Goal: Task Accomplishment & Management: Manage account settings

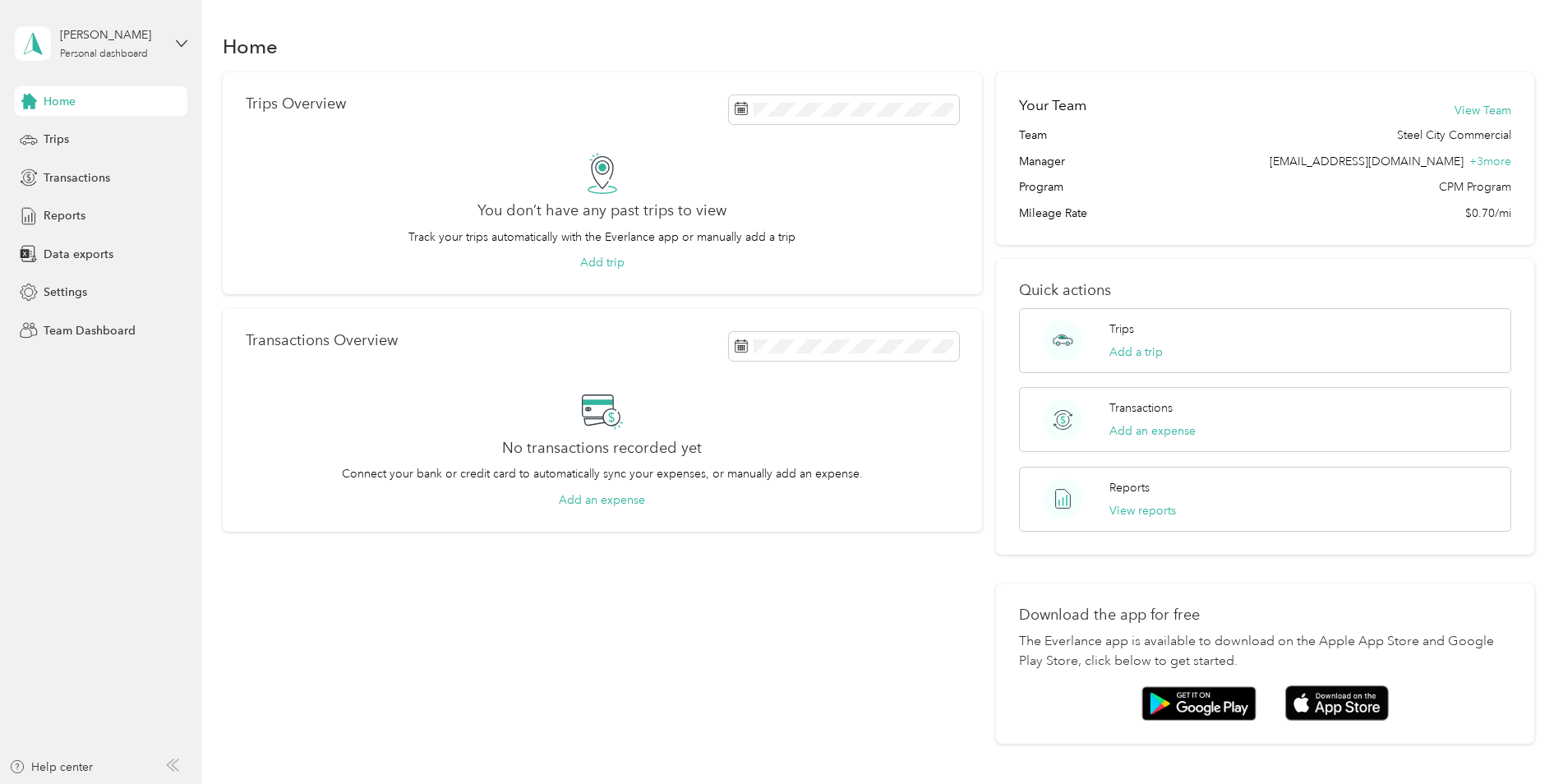
click at [173, 44] on div "[PERSON_NAME] Personal dashboard" at bounding box center [101, 44] width 172 height 57
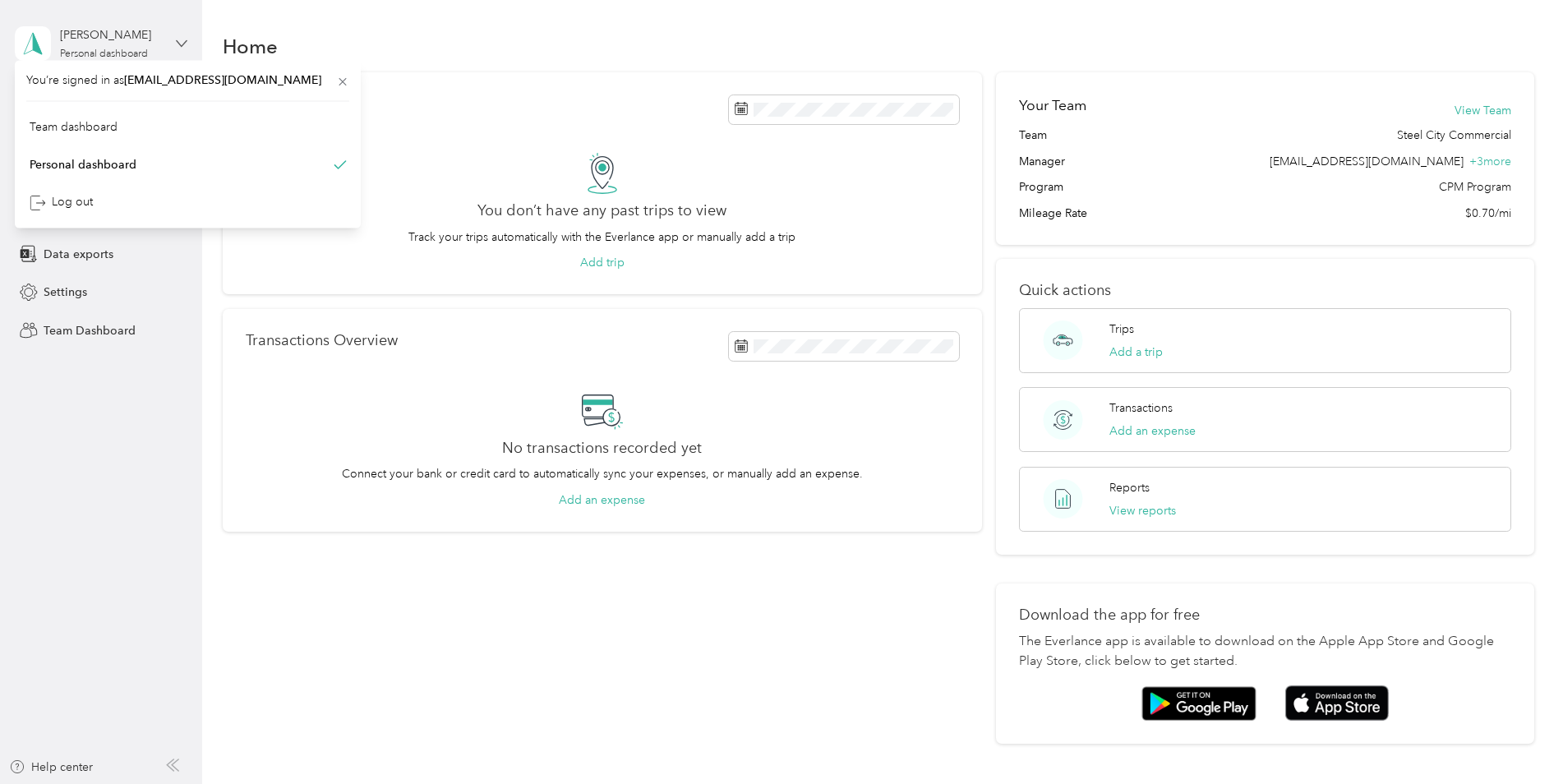
click at [182, 40] on icon at bounding box center [181, 43] width 12 height 12
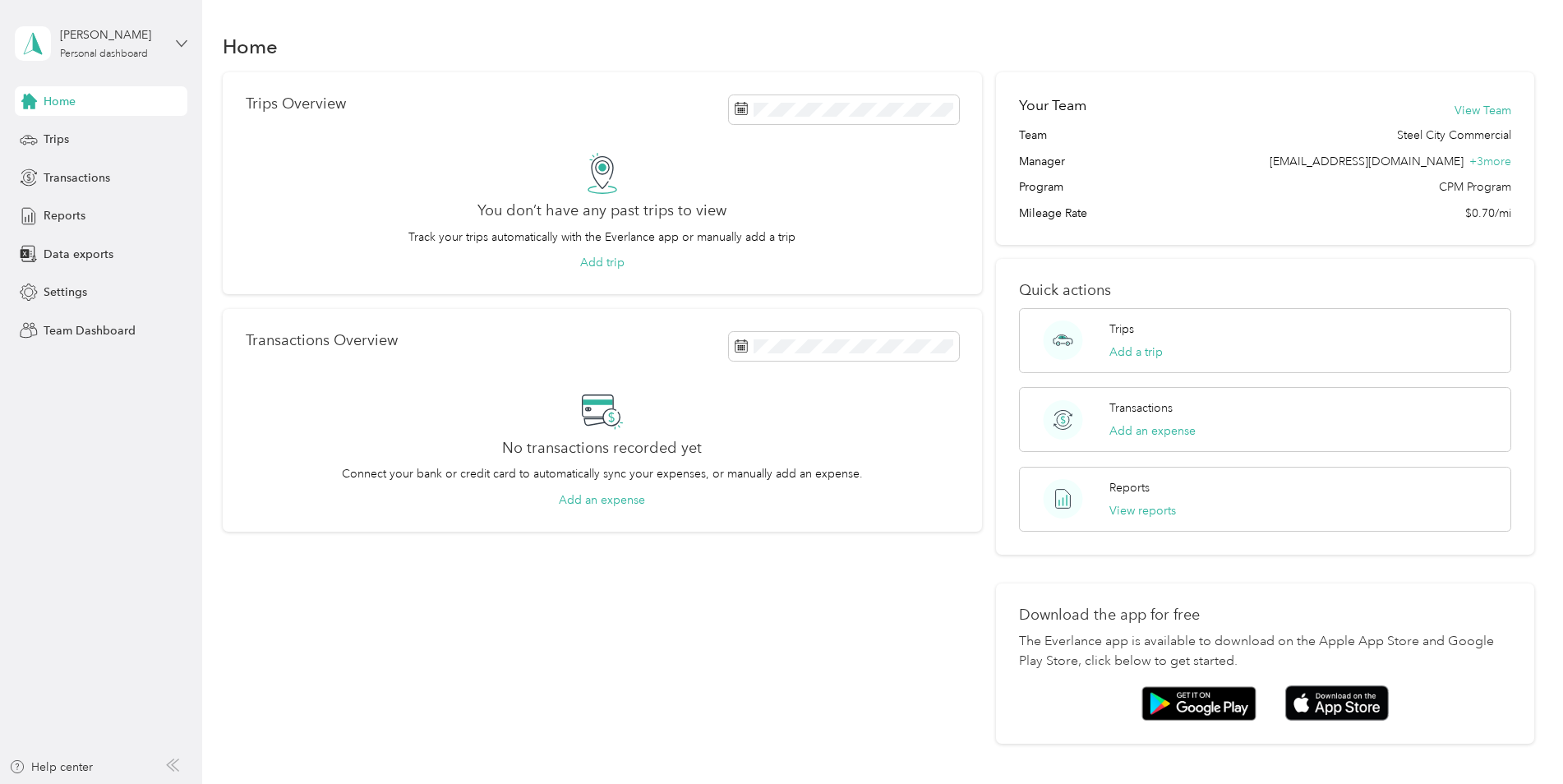
click at [182, 40] on icon at bounding box center [181, 43] width 12 height 12
click at [126, 138] on div "Team dashboard" at bounding box center [188, 135] width 323 height 29
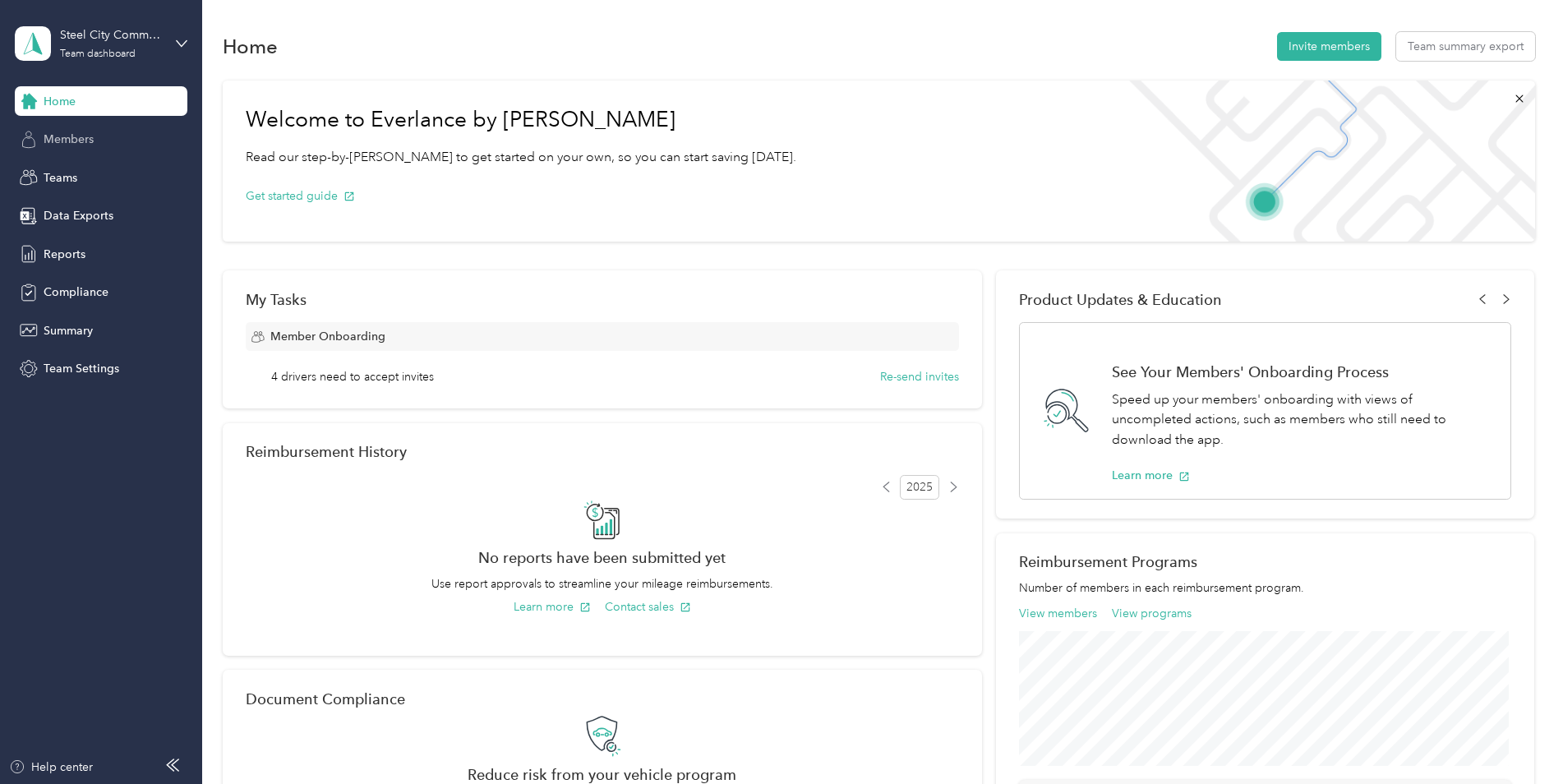
click at [71, 137] on span "Members" at bounding box center [69, 138] width 50 height 17
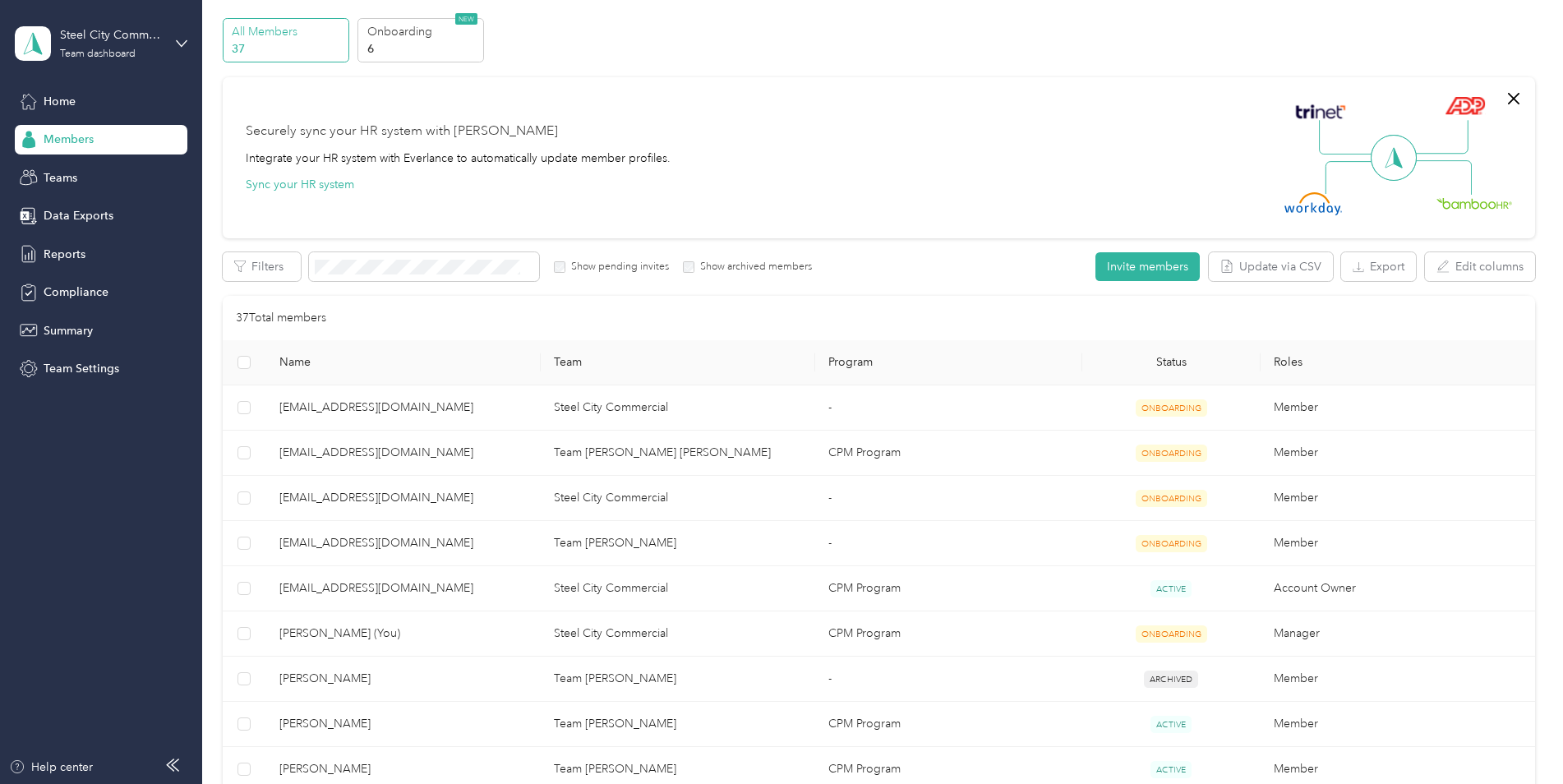
scroll to position [82, 0]
